Goal: Information Seeking & Learning: Learn about a topic

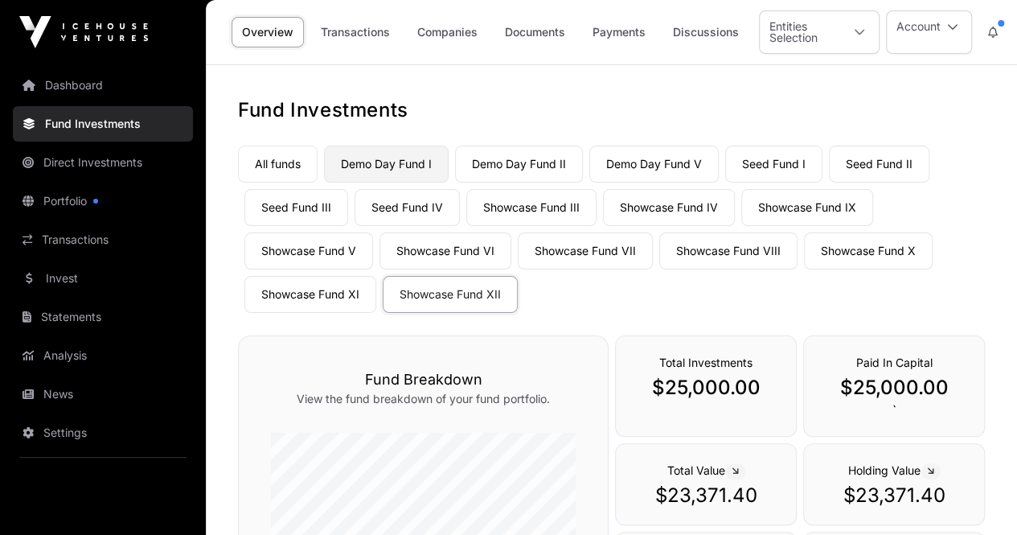
click at [380, 164] on link "Demo Day Fund I" at bounding box center [386, 163] width 125 height 37
click at [542, 162] on link "Demo Day Fund II" at bounding box center [519, 163] width 128 height 37
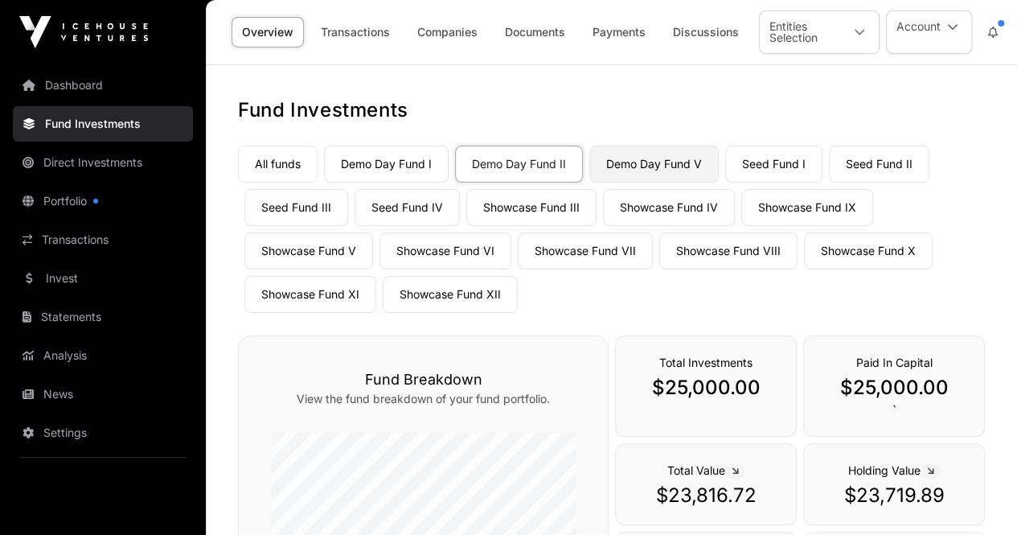
click at [662, 163] on link "Demo Day Fund V" at bounding box center [653, 163] width 129 height 37
click at [530, 165] on link "Demo Day Fund II" at bounding box center [519, 163] width 128 height 37
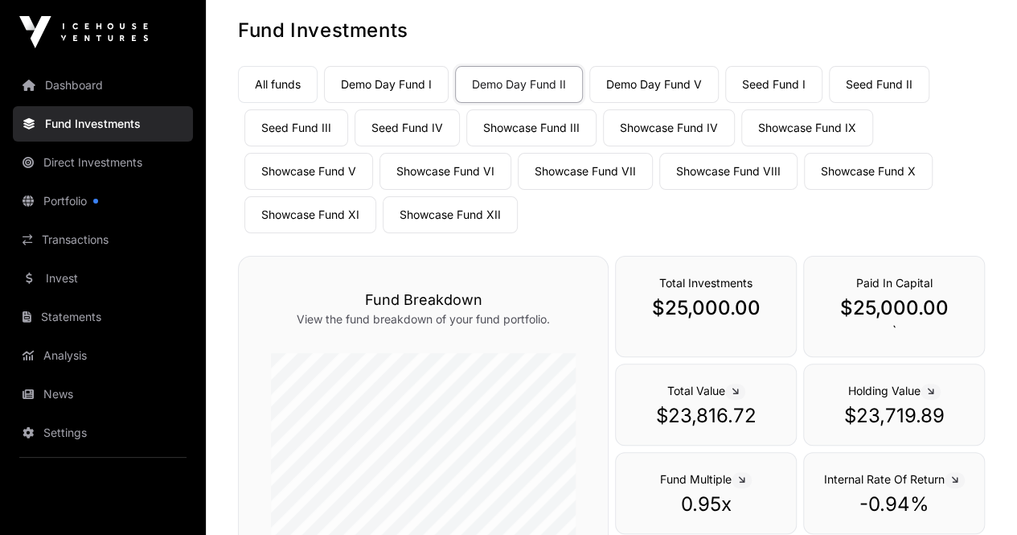
scroll to position [80, 0]
click at [412, 82] on link "Demo Day Fund I" at bounding box center [386, 83] width 125 height 37
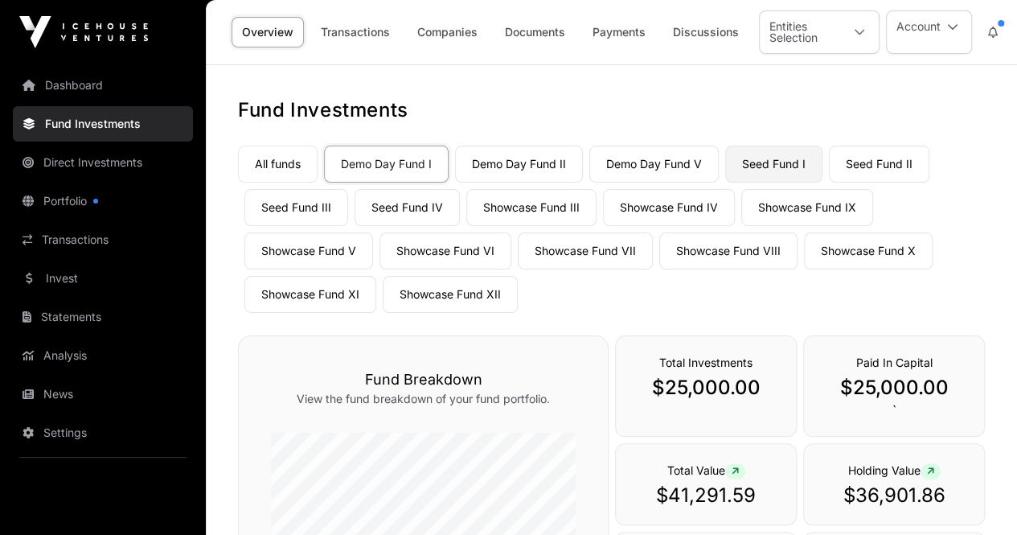
click at [775, 167] on link "Seed Fund I" at bounding box center [773, 163] width 97 height 37
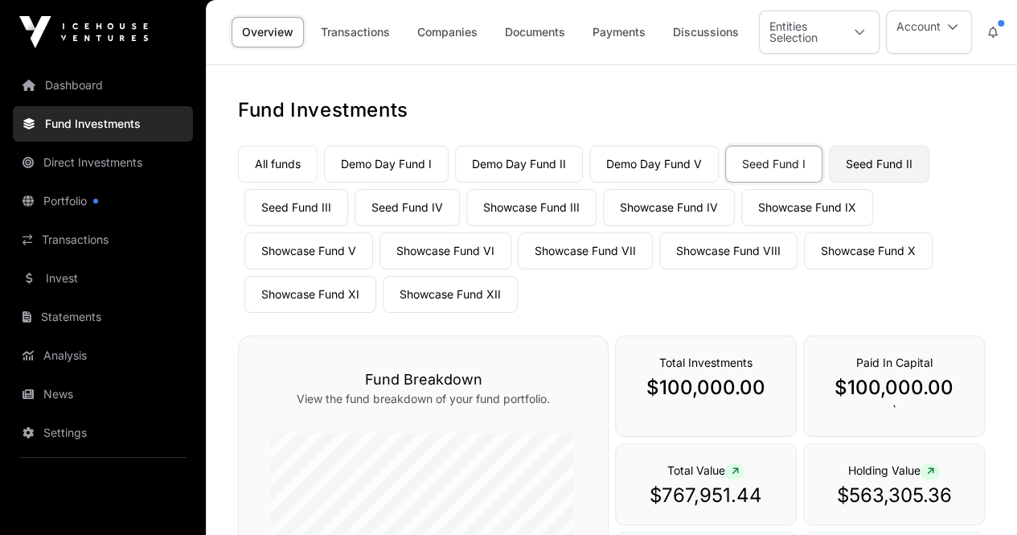
click at [882, 170] on link "Seed Fund II" at bounding box center [879, 163] width 100 height 37
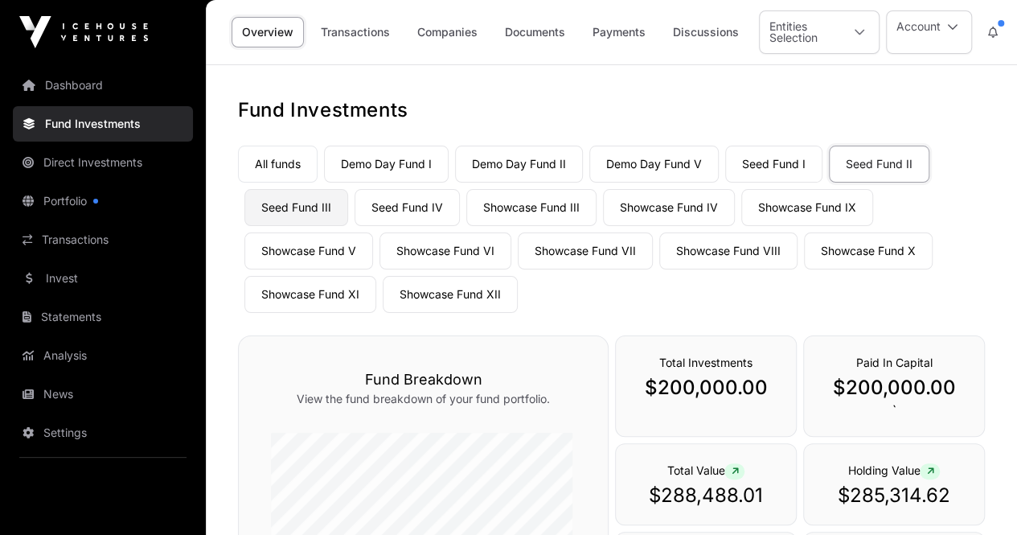
click at [305, 207] on link "Seed Fund III" at bounding box center [296, 207] width 104 height 37
click at [397, 199] on link "Seed Fund IV" at bounding box center [406, 207] width 105 height 37
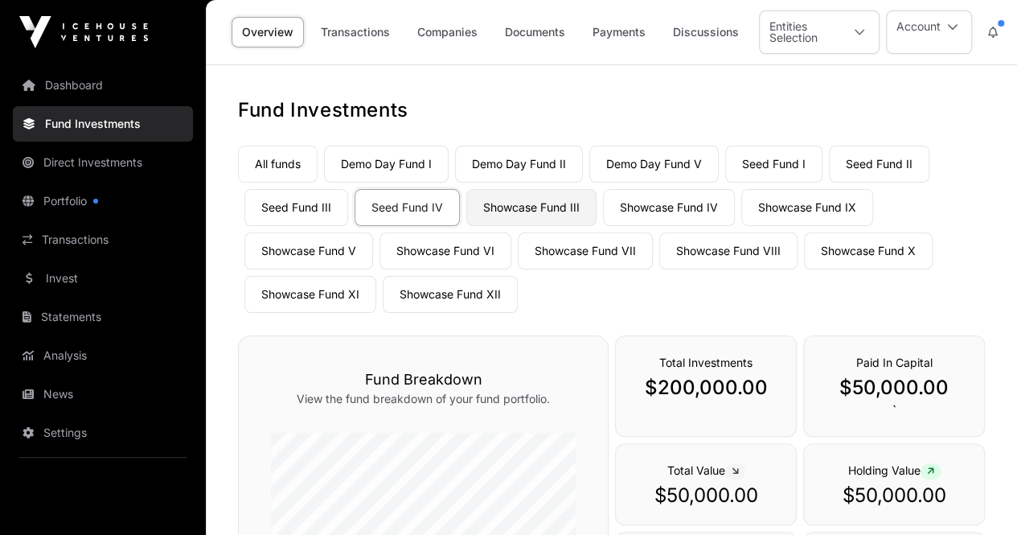
click at [526, 208] on link "Showcase Fund III" at bounding box center [531, 207] width 130 height 37
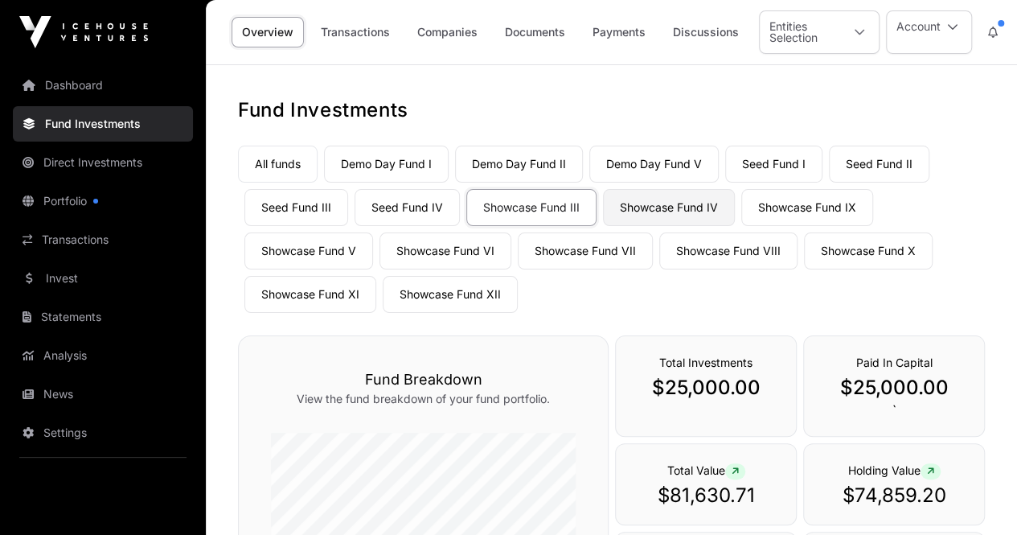
click at [657, 208] on link "Showcase Fund IV" at bounding box center [669, 207] width 132 height 37
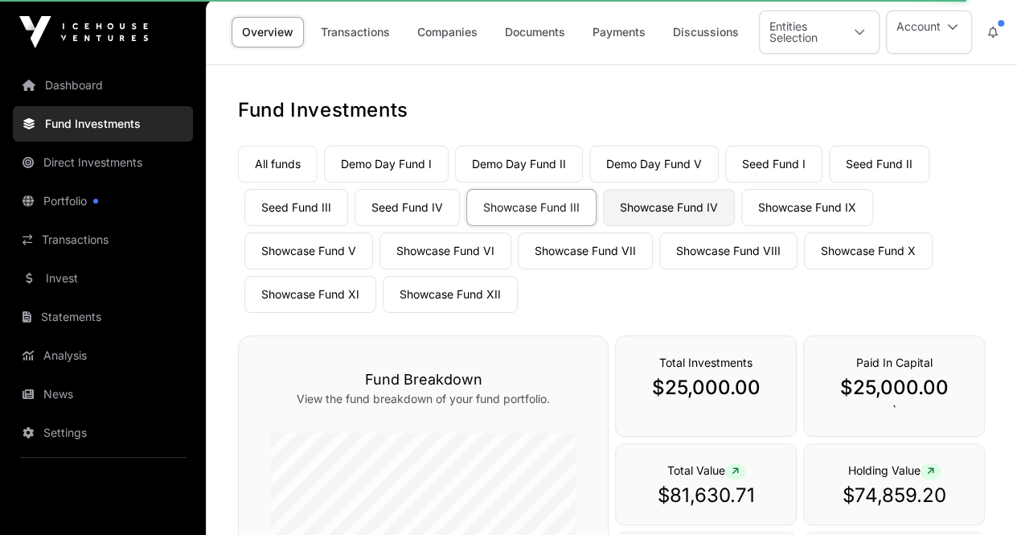
click at [666, 210] on link "Showcase Fund IV" at bounding box center [669, 207] width 132 height 37
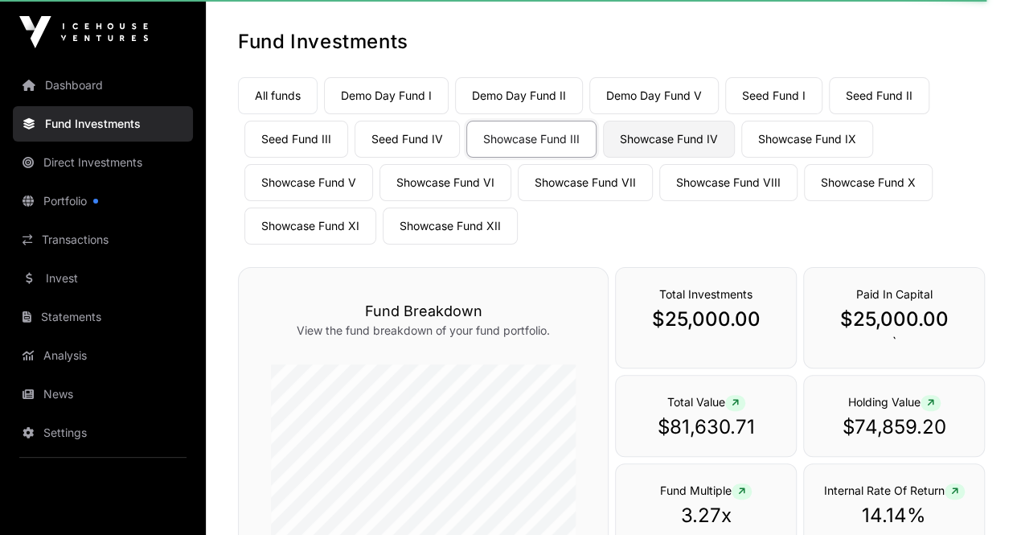
scroll to position [63, 0]
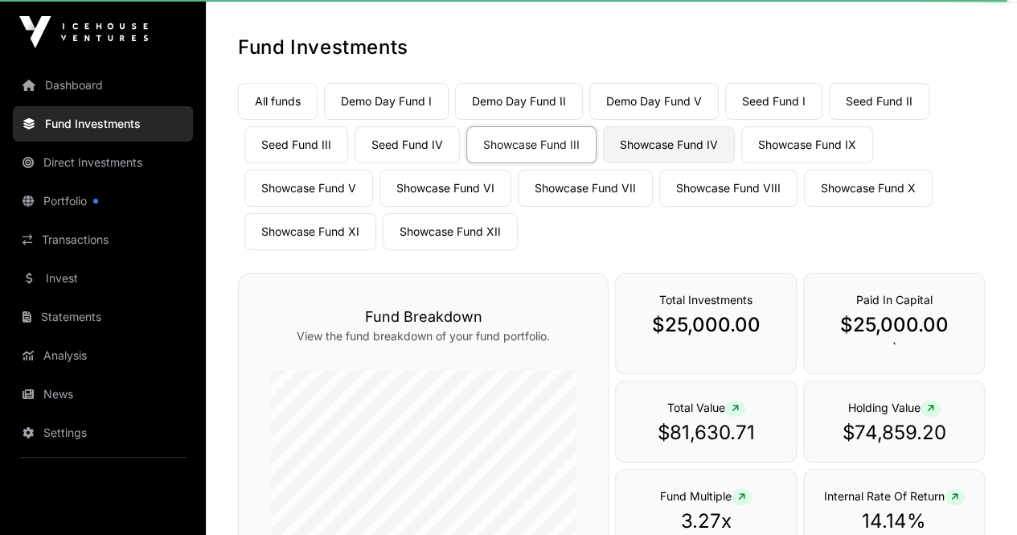
click at [664, 143] on link "Showcase Fund IV" at bounding box center [669, 144] width 132 height 37
click at [817, 141] on link "Showcase Fund IX" at bounding box center [807, 144] width 132 height 37
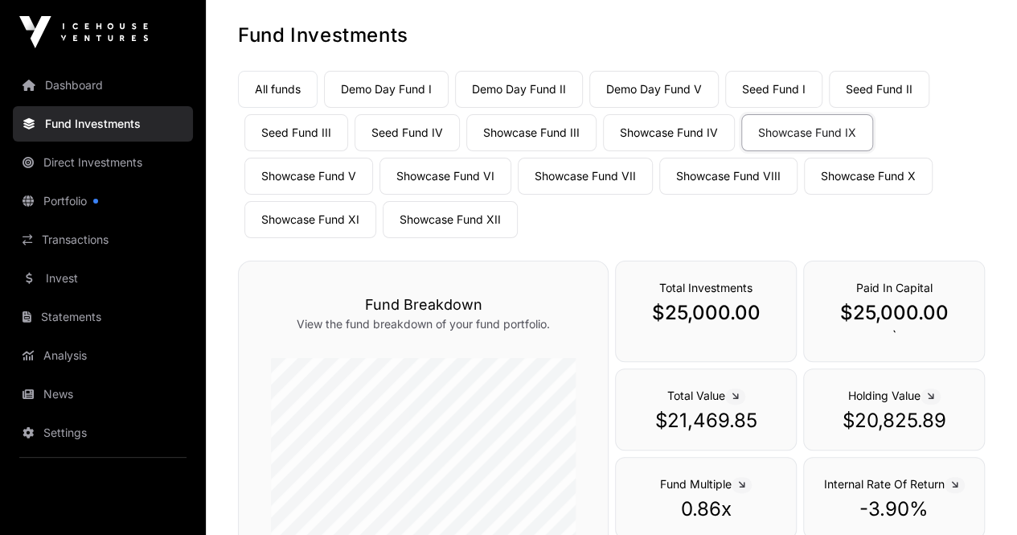
scroll to position [74, 0]
click at [682, 134] on link "Showcase Fund IV" at bounding box center [669, 133] width 132 height 37
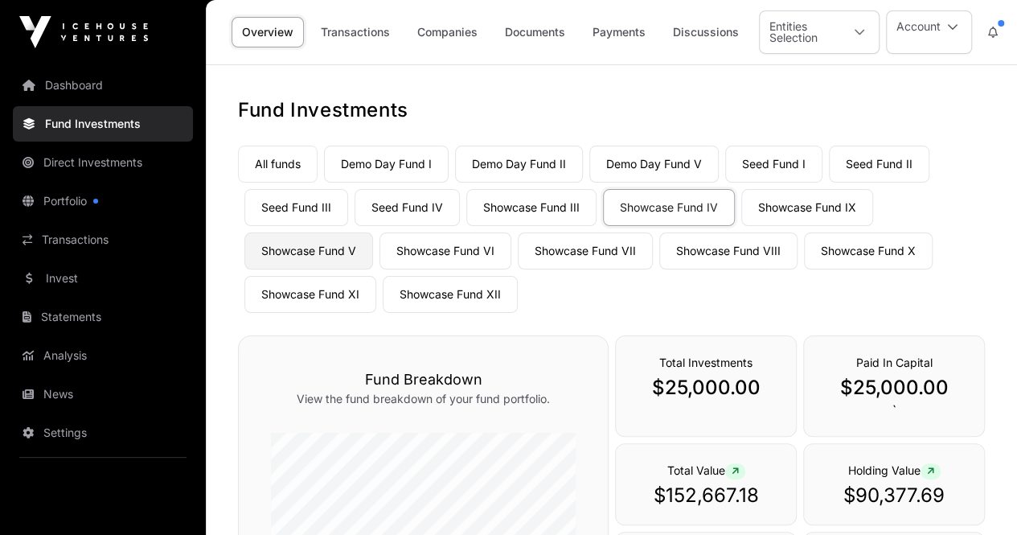
click at [286, 251] on link "Showcase Fund V" at bounding box center [308, 250] width 129 height 37
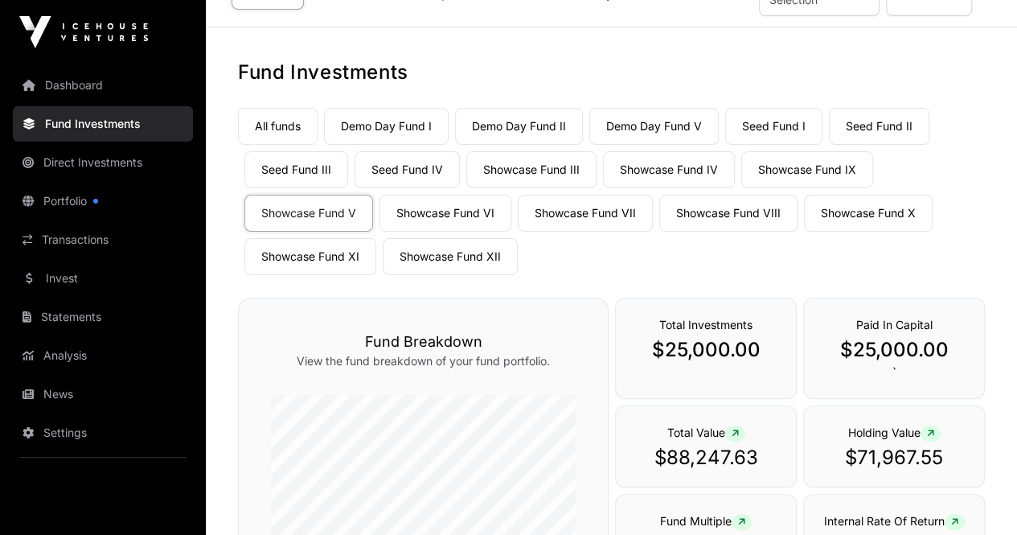
scroll to position [37, 0]
click at [429, 218] on link "Showcase Fund VI" at bounding box center [445, 213] width 132 height 37
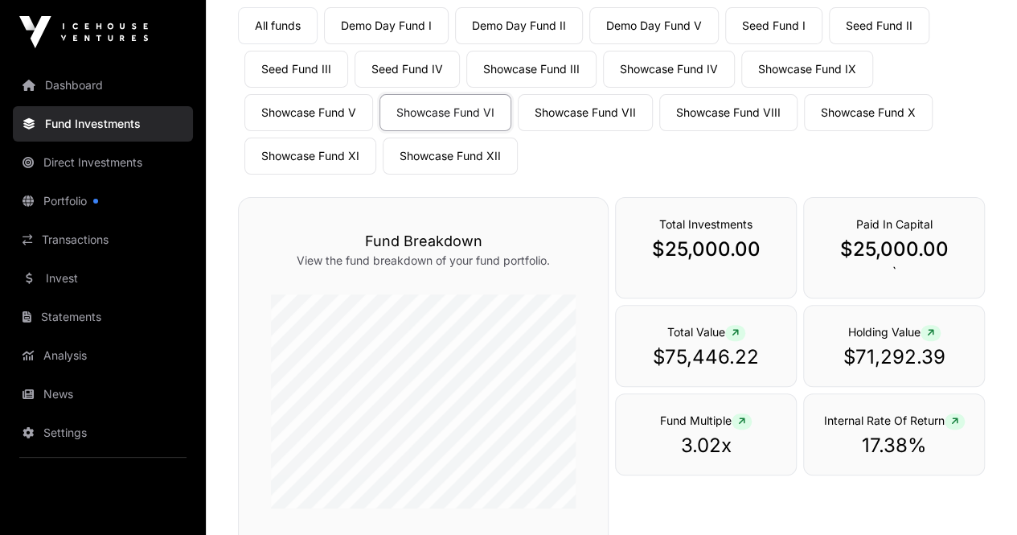
scroll to position [131, 0]
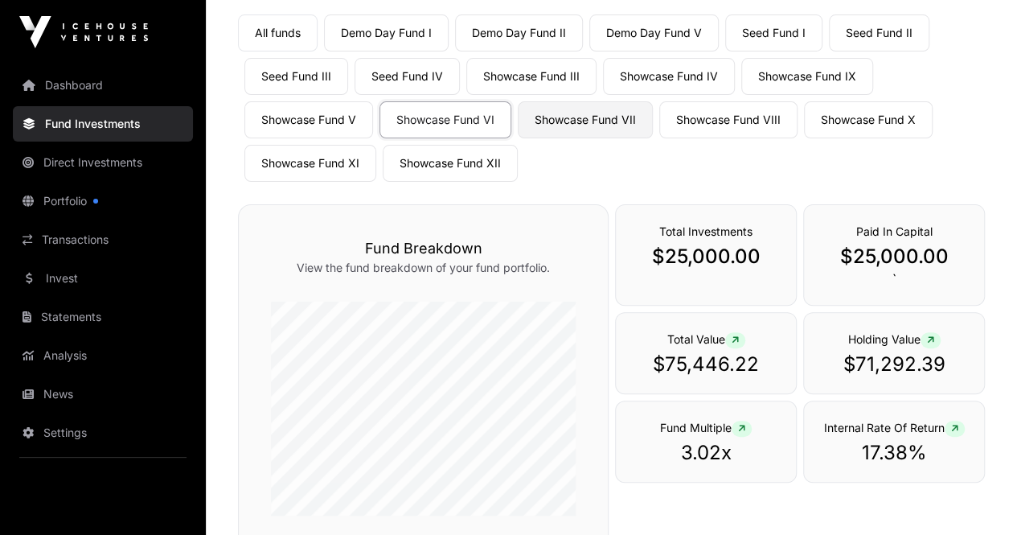
click at [607, 117] on link "Showcase Fund VII" at bounding box center [585, 119] width 135 height 37
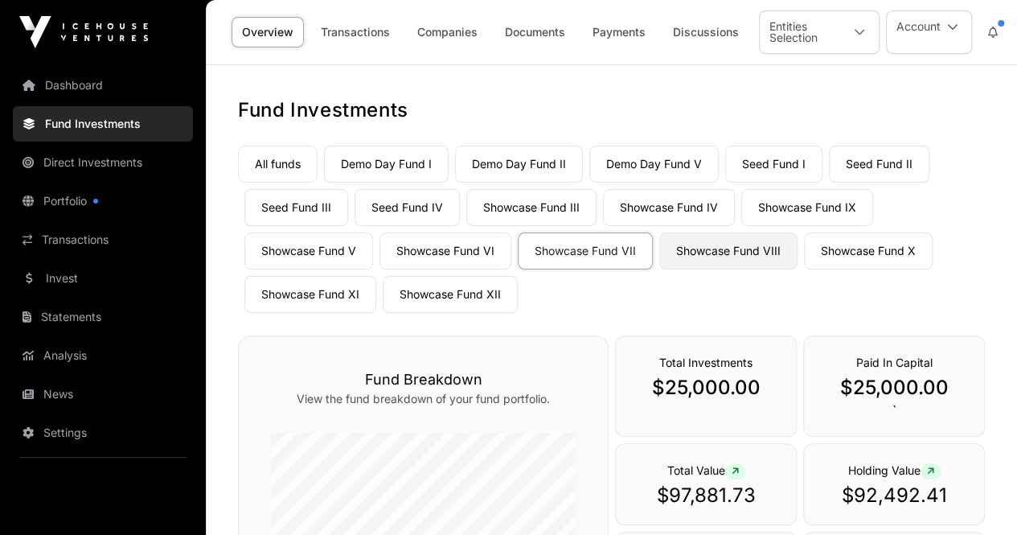
click at [694, 249] on link "Showcase Fund VIII" at bounding box center [728, 250] width 138 height 37
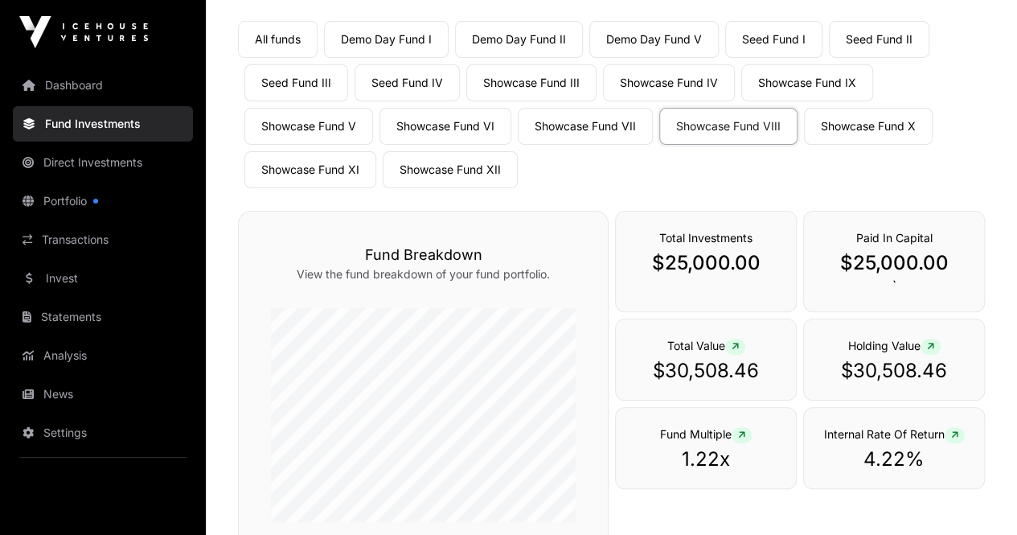
scroll to position [123, 0]
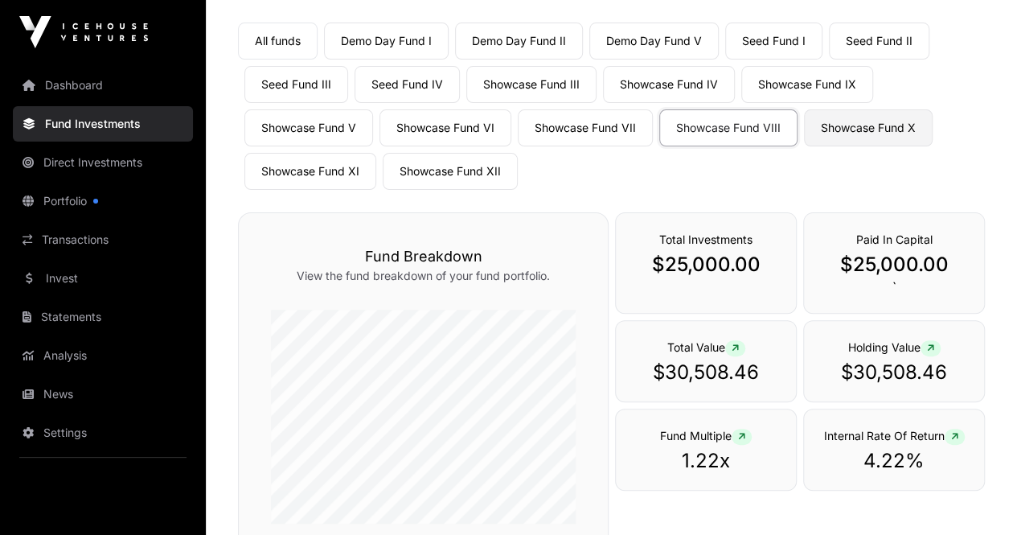
click at [868, 125] on link "Showcase Fund X" at bounding box center [868, 127] width 129 height 37
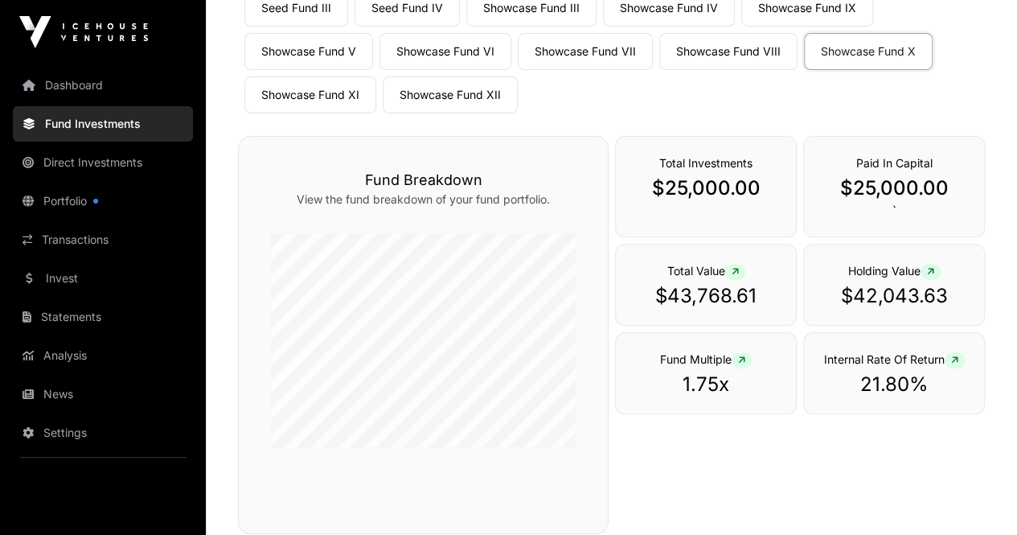
scroll to position [199, 0]
click at [313, 90] on link "Showcase Fund XI" at bounding box center [310, 95] width 132 height 37
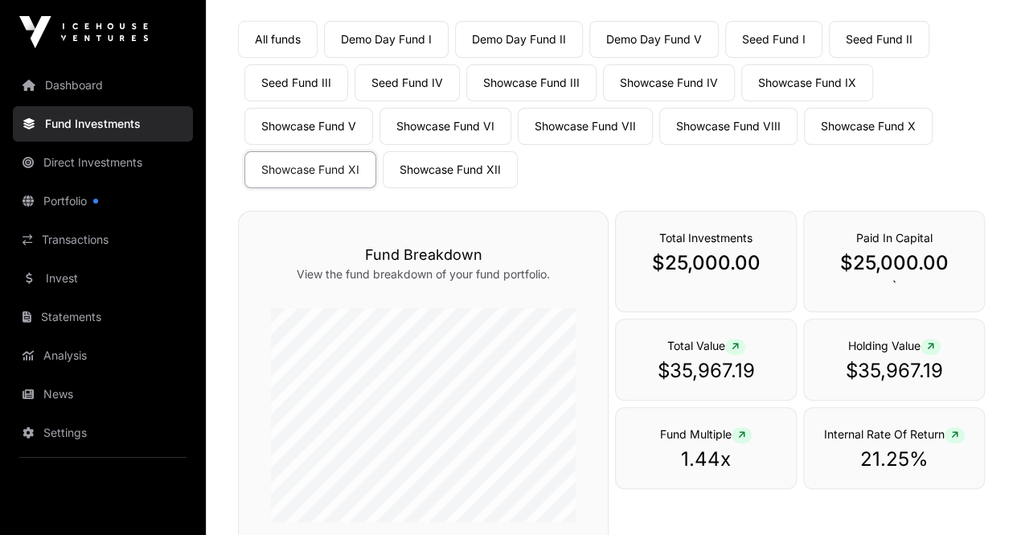
scroll to position [119, 0]
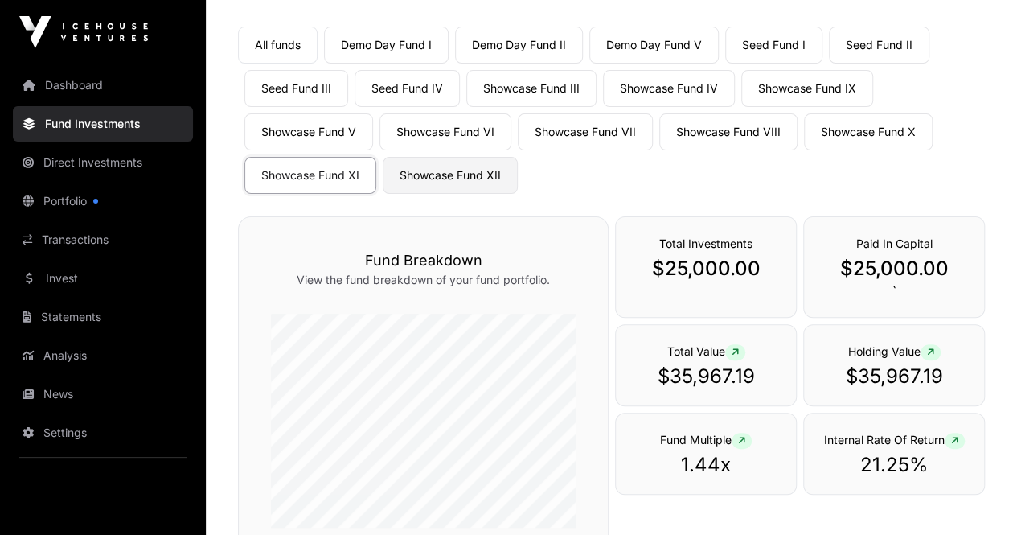
click at [442, 174] on link "Showcase Fund XII" at bounding box center [450, 175] width 135 height 37
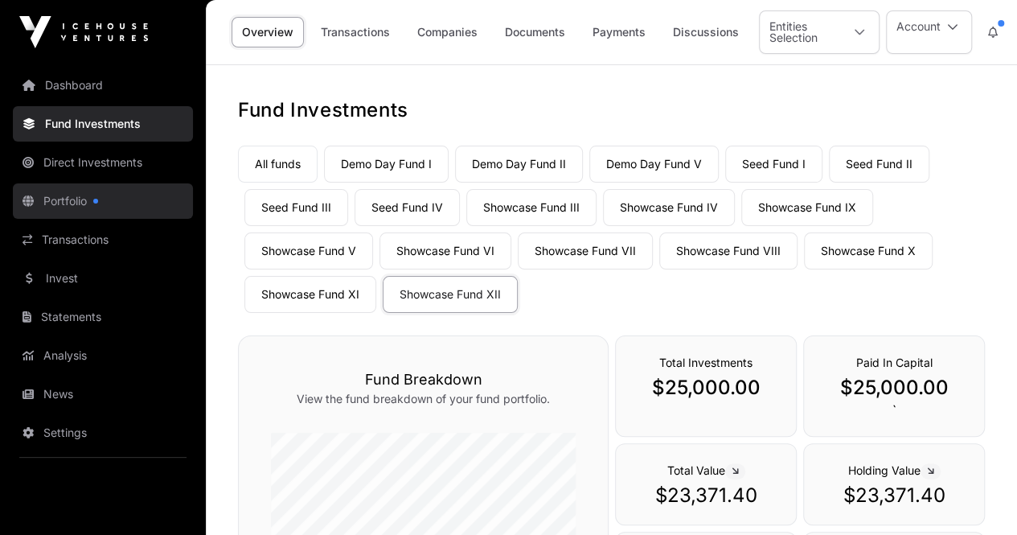
click at [58, 200] on link "Portfolio" at bounding box center [103, 200] width 180 height 35
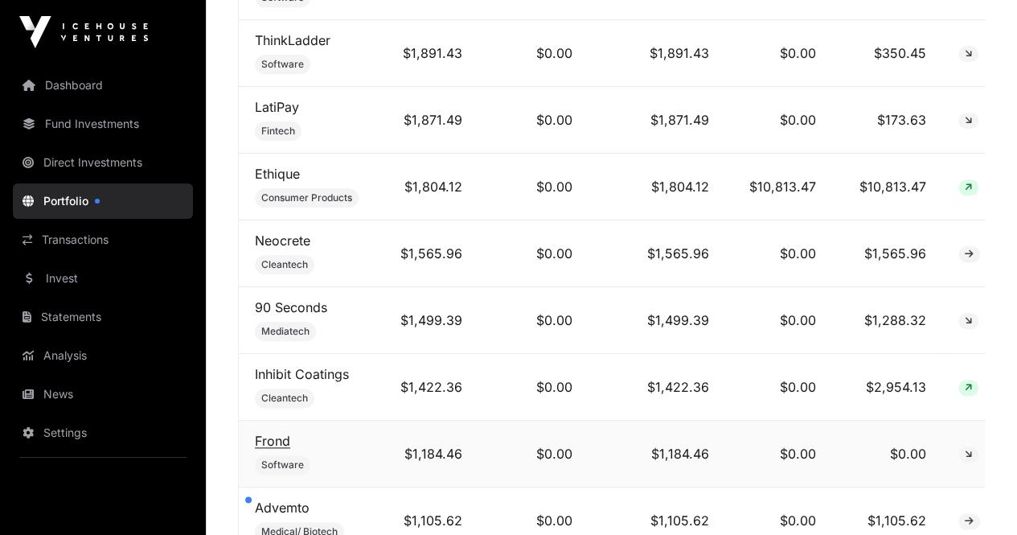
scroll to position [9865, 0]
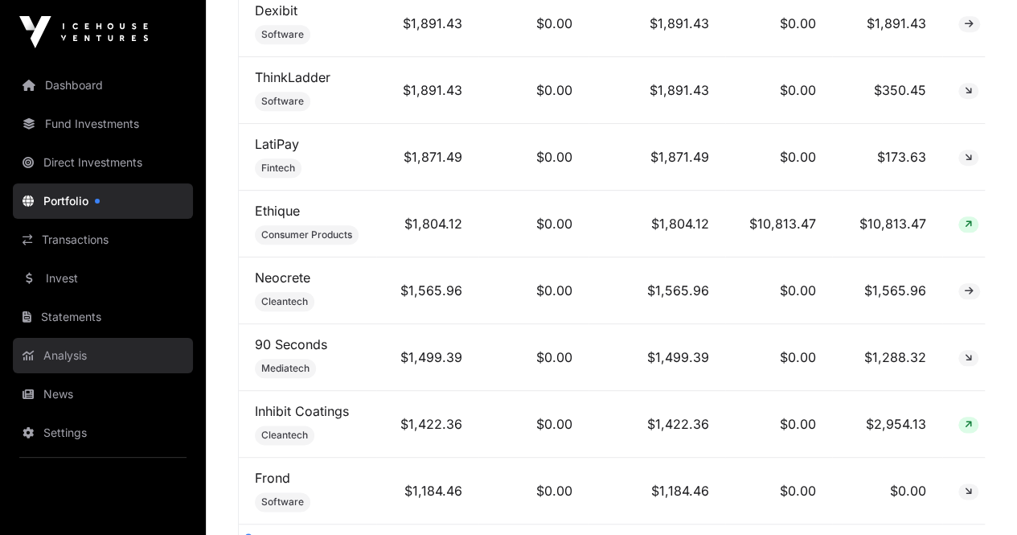
click at [66, 354] on link "Analysis" at bounding box center [103, 355] width 180 height 35
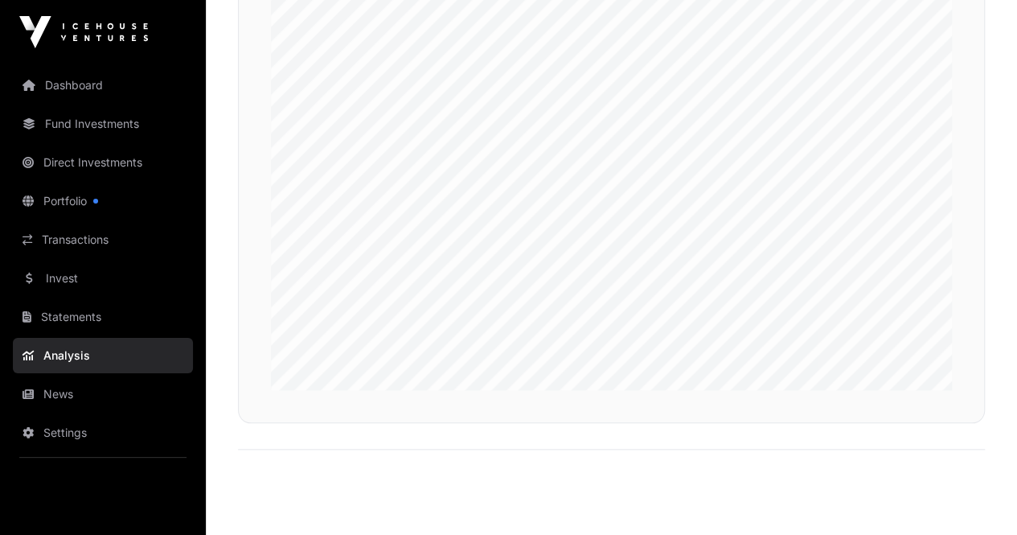
scroll to position [3686, 0]
click at [65, 82] on link "Dashboard" at bounding box center [103, 85] width 180 height 35
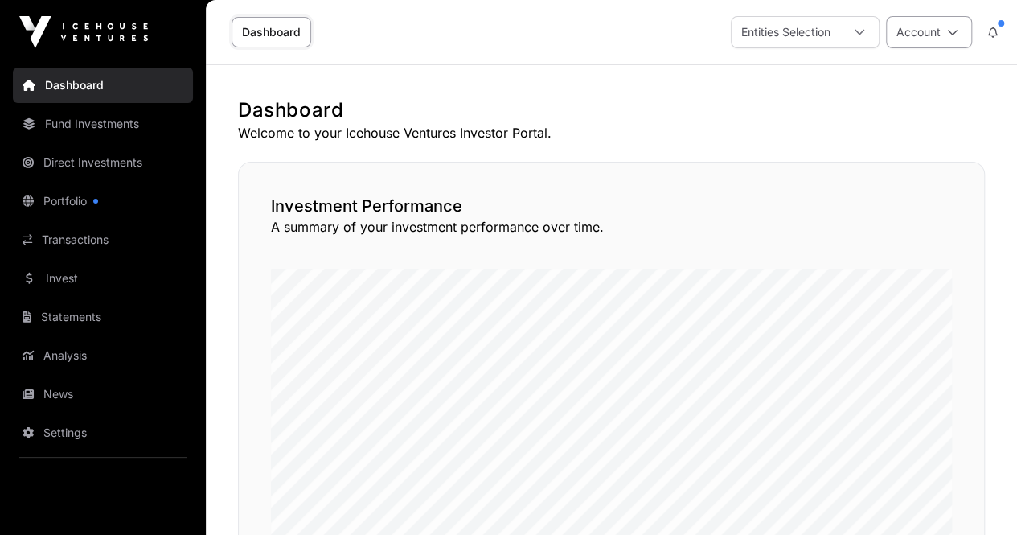
click at [953, 31] on icon at bounding box center [952, 32] width 11 height 11
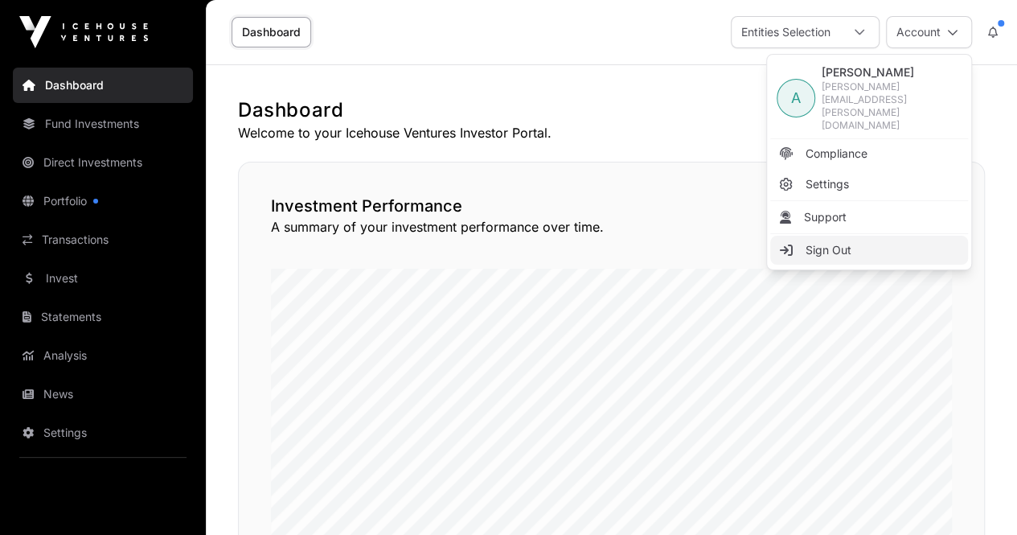
click at [825, 242] on span "Sign Out" at bounding box center [828, 250] width 46 height 16
